Goal: Transaction & Acquisition: Purchase product/service

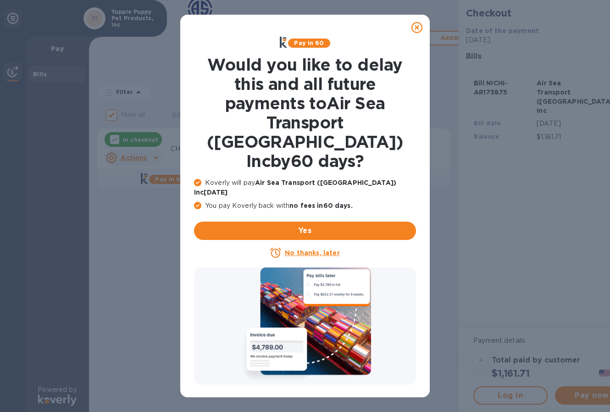
click at [415, 29] on icon at bounding box center [416, 27] width 11 height 11
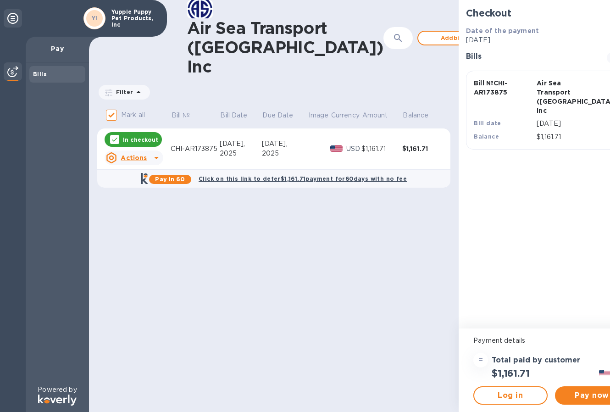
click at [151, 160] on icon at bounding box center [156, 157] width 11 height 11
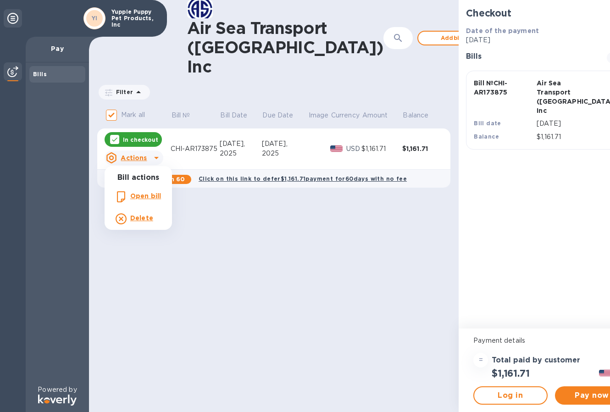
click at [268, 234] on div at bounding box center [305, 206] width 610 height 412
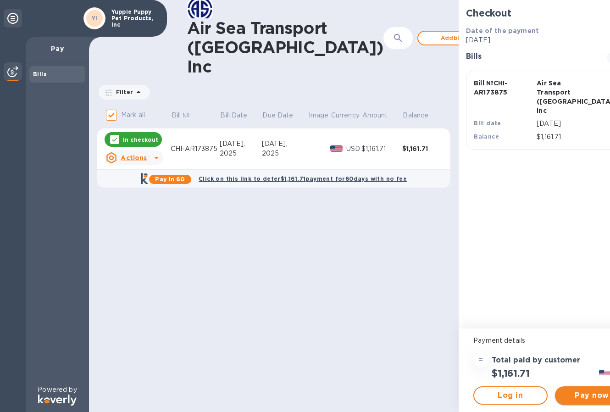
click at [562, 399] on span "Pay now" at bounding box center [592, 395] width 60 height 11
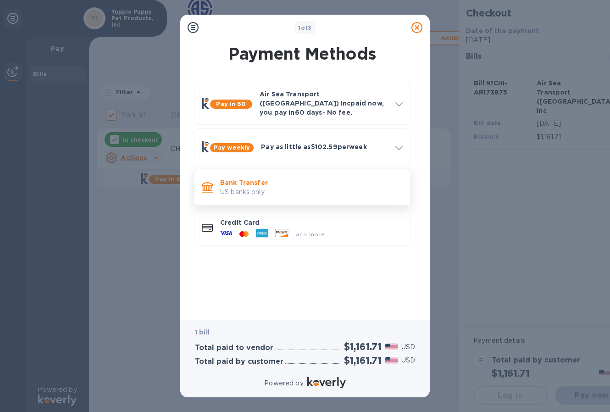
click at [271, 187] on p "US banks only." at bounding box center [311, 192] width 182 height 10
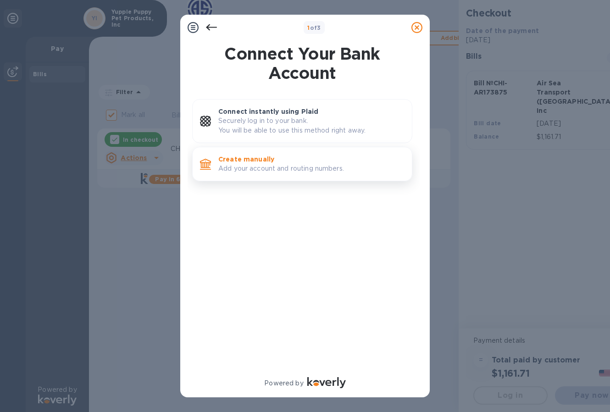
click at [271, 155] on p "Create manually" at bounding box center [311, 159] width 186 height 9
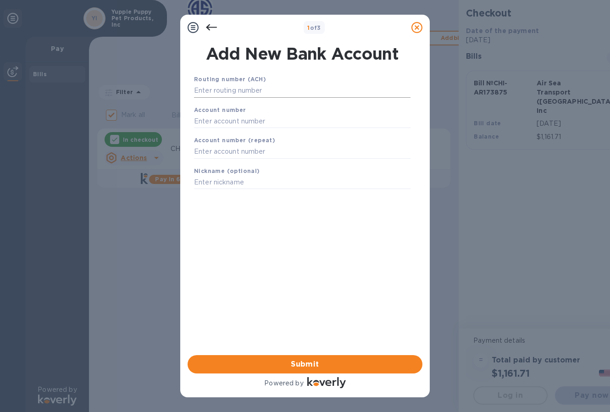
click at [247, 90] on input "text" at bounding box center [302, 91] width 216 height 14
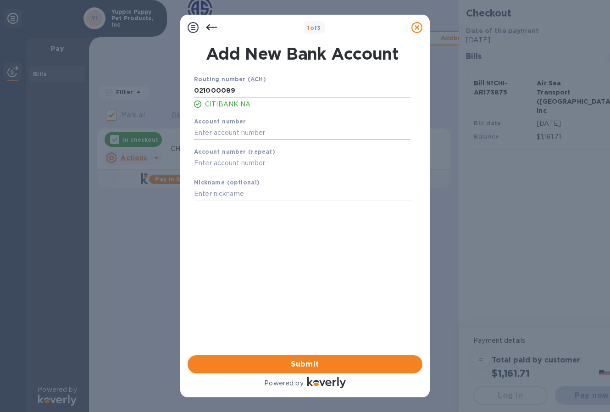
type input "021000089"
click at [255, 133] on input "text" at bounding box center [302, 133] width 216 height 14
type input "5726273"
click at [278, 162] on input "text" at bounding box center [302, 163] width 216 height 14
type input "5726273"
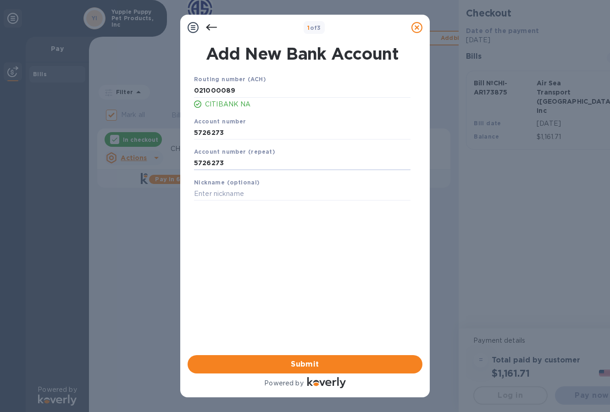
click at [297, 250] on div "Routing number (ACH) [US_BANK_ROUTING_MICR] CITIBANK NA Account number [FINANCI…" at bounding box center [302, 202] width 235 height 271
click at [319, 360] on span "Submit" at bounding box center [305, 364] width 220 height 11
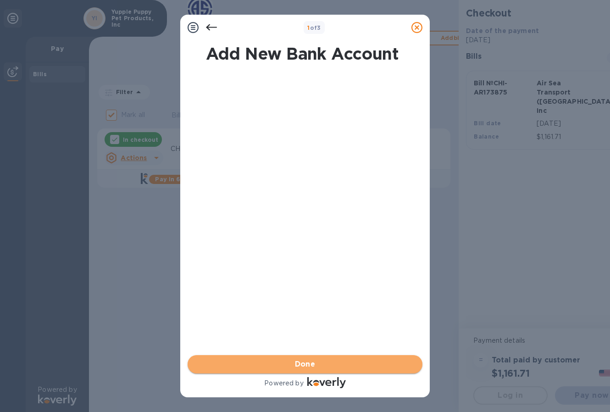
click at [305, 362] on span "Done" at bounding box center [305, 364] width 21 height 11
